Goal: Task Accomplishment & Management: Use online tool/utility

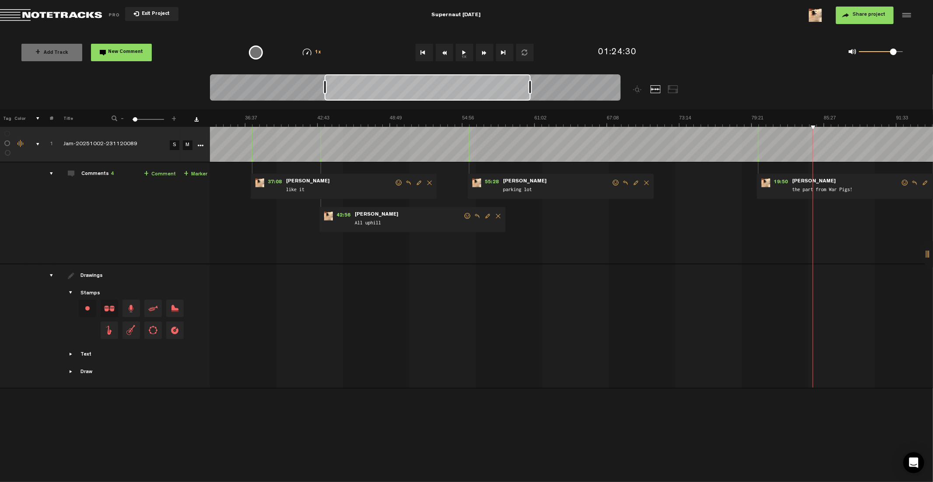
scroll to position [0, 399]
drag, startPoint x: 891, startPoint y: 51, endPoint x: 869, endPoint y: 51, distance: 22.3
click at [869, 51] on span at bounding box center [869, 52] width 7 height 7
click at [466, 54] on button "1x" at bounding box center [465, 53] width 18 height 18
click at [724, 36] on div "+ Add Track New Comment 1x 0.25x 0.5x 0.75x 1x 1.25x 1.5x 1.75x 2x All emojis 😀…" at bounding box center [466, 53] width 933 height 44
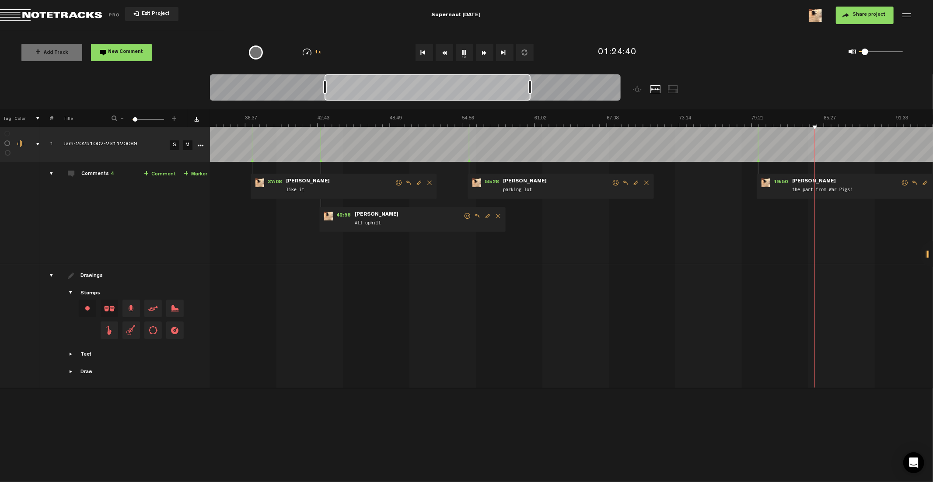
click at [866, 53] on span at bounding box center [865, 52] width 7 height 7
click at [673, 33] on div "+ Add Track New Comment 1x 0.25x 0.5x 0.75x 1x 1.25x 1.5x 1.75x 2x All emojis 😀…" at bounding box center [466, 53] width 933 height 44
click at [867, 51] on span at bounding box center [866, 52] width 7 height 7
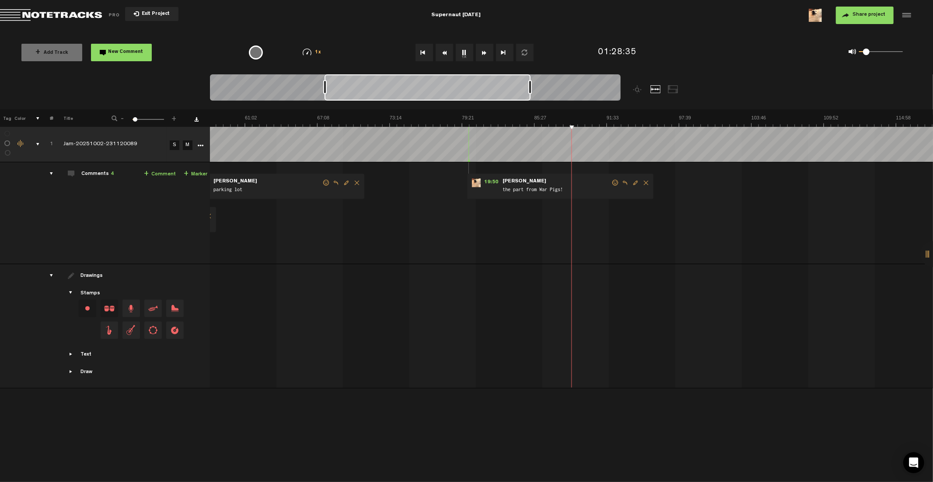
scroll to position [0, 688]
click at [575, 119] on img at bounding box center [246, 121] width 1448 height 12
click at [578, 120] on img at bounding box center [246, 121] width 1448 height 12
click at [581, 120] on img at bounding box center [246, 121] width 1448 height 12
click at [603, 120] on img at bounding box center [246, 121] width 1448 height 12
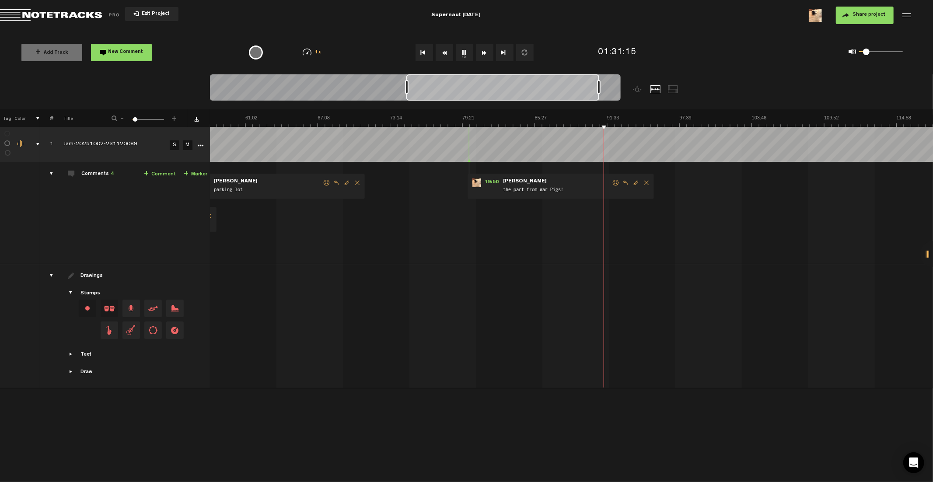
click at [618, 121] on img at bounding box center [246, 121] width 1448 height 12
click at [638, 121] on img at bounding box center [246, 121] width 1448 height 12
click at [650, 121] on img at bounding box center [246, 121] width 1448 height 12
click at [657, 122] on img at bounding box center [246, 121] width 1448 height 12
click at [660, 122] on img at bounding box center [246, 121] width 1448 height 12
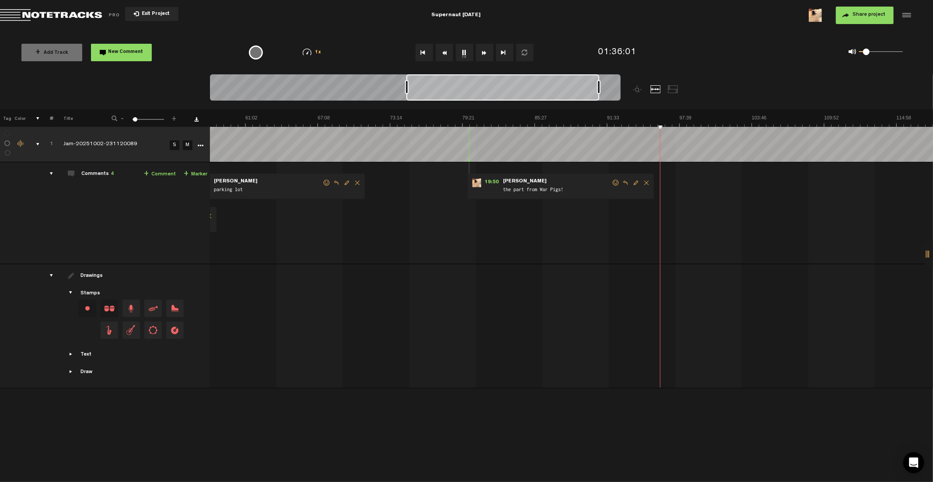
click at [669, 123] on img at bounding box center [246, 121] width 1448 height 12
click at [675, 122] on img at bounding box center [246, 121] width 1448 height 12
click at [679, 122] on img at bounding box center [246, 121] width 1448 height 12
click at [683, 118] on img at bounding box center [246, 121] width 1448 height 12
click at [689, 119] on img at bounding box center [246, 121] width 1448 height 12
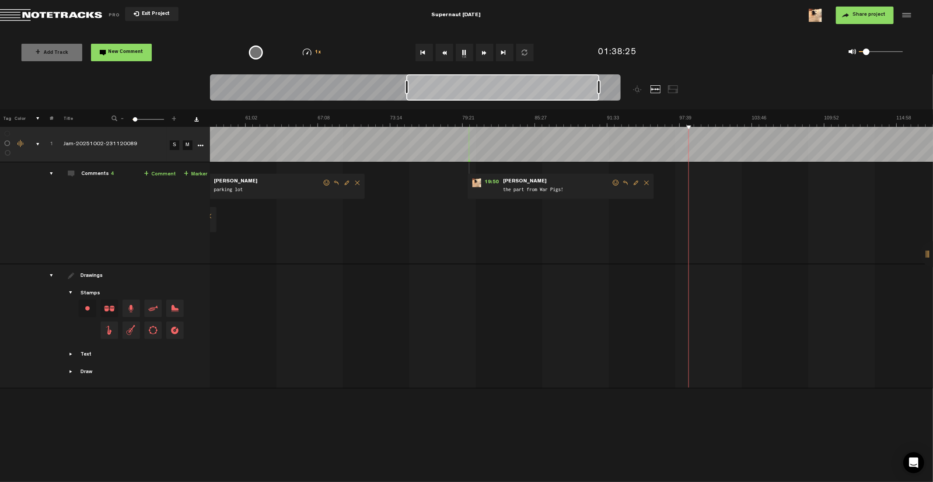
click at [693, 119] on img at bounding box center [246, 121] width 1448 height 12
click at [700, 119] on img at bounding box center [246, 121] width 1448 height 12
click at [705, 119] on img at bounding box center [246, 121] width 1448 height 12
click at [716, 120] on img at bounding box center [246, 121] width 1448 height 12
click at [718, 120] on img at bounding box center [246, 121] width 1448 height 12
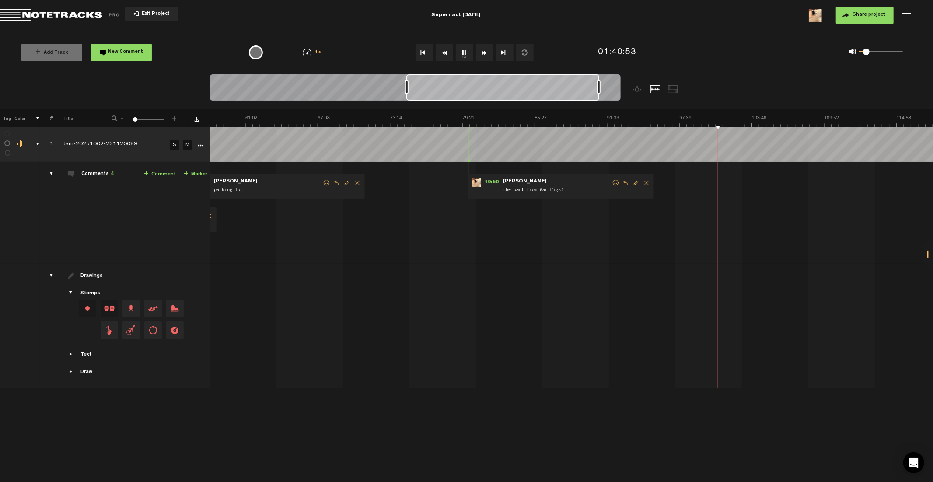
click at [727, 120] on img at bounding box center [246, 121] width 1448 height 12
click at [732, 120] on img at bounding box center [246, 121] width 1448 height 12
click at [737, 120] on img at bounding box center [246, 121] width 1448 height 12
click at [759, 121] on img at bounding box center [246, 121] width 1448 height 12
click at [770, 121] on img at bounding box center [246, 121] width 1448 height 12
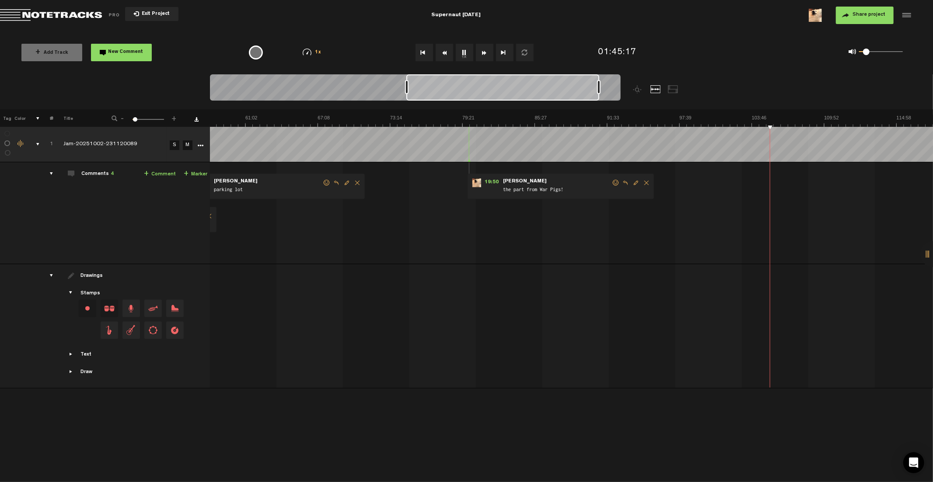
click at [779, 121] on img at bounding box center [246, 121] width 1448 height 12
click at [780, 121] on img at bounding box center [246, 121] width 1448 height 12
click at [783, 120] on img at bounding box center [246, 121] width 1448 height 12
click at [789, 117] on img at bounding box center [246, 121] width 1448 height 12
click at [791, 117] on img at bounding box center [246, 121] width 1448 height 12
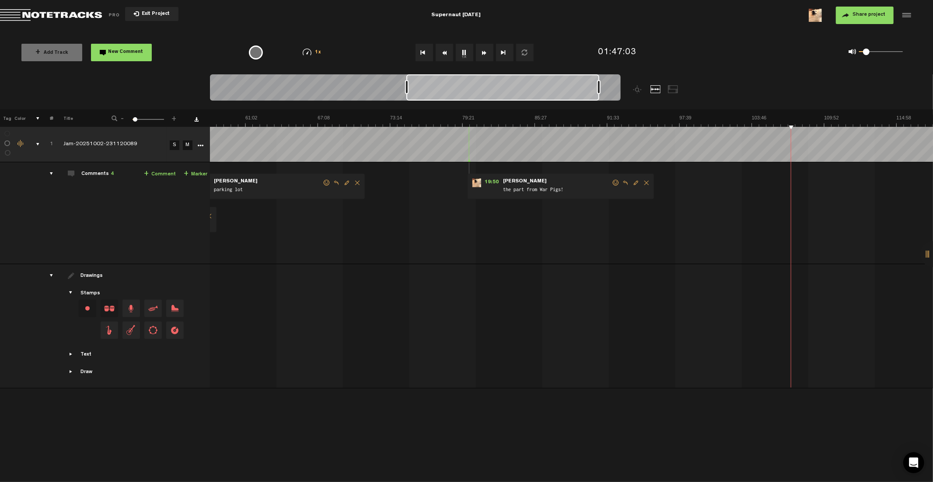
click at [801, 117] on img at bounding box center [246, 121] width 1448 height 12
click at [810, 118] on img at bounding box center [246, 121] width 1448 height 12
click at [823, 117] on img at bounding box center [246, 121] width 1448 height 12
click at [824, 117] on img at bounding box center [246, 121] width 1448 height 12
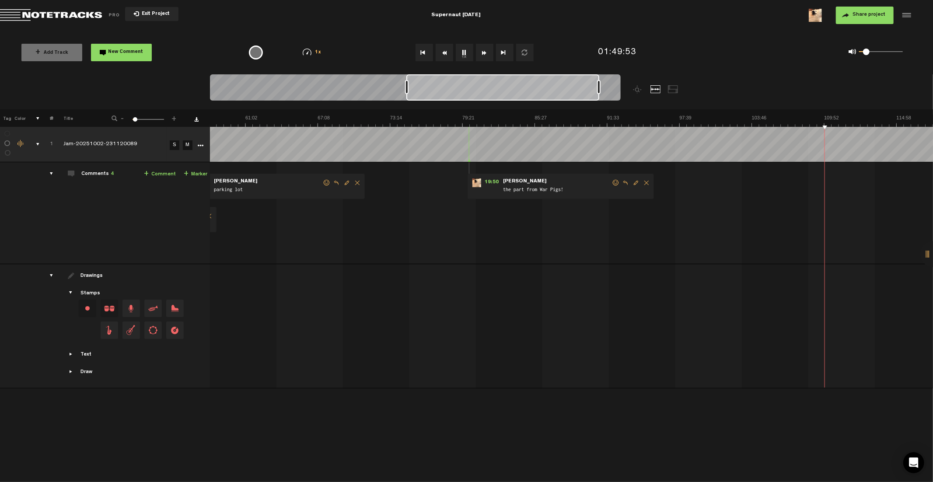
click at [830, 118] on img at bounding box center [246, 121] width 1448 height 12
click at [261, 18] on div "Exit Project" at bounding box center [152, 15] width 304 height 12
